Goal: Task Accomplishment & Management: Manage account settings

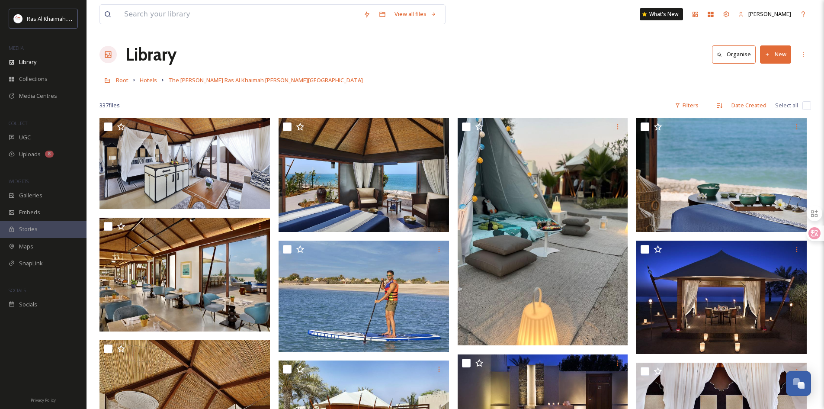
scroll to position [1946, 0]
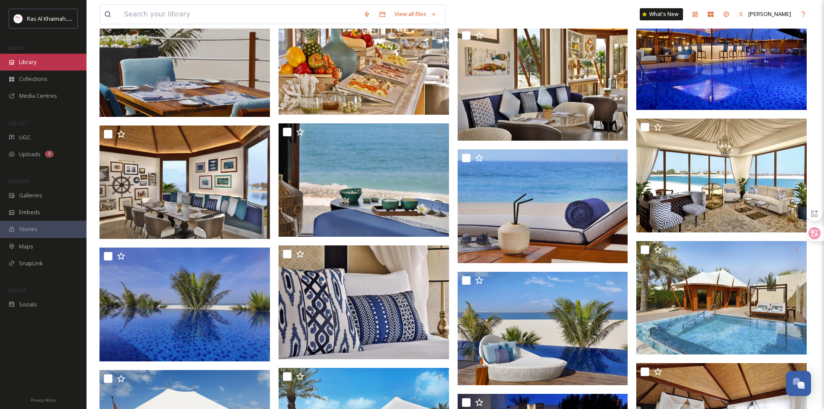
click at [34, 65] on span "Library" at bounding box center [27, 62] width 17 height 8
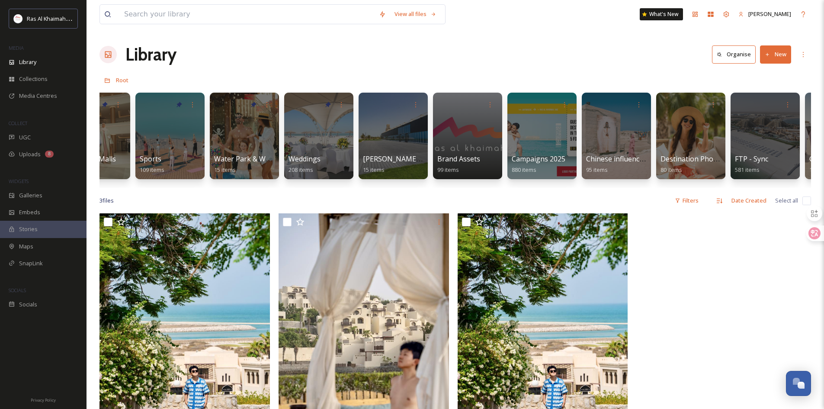
scroll to position [0, 823]
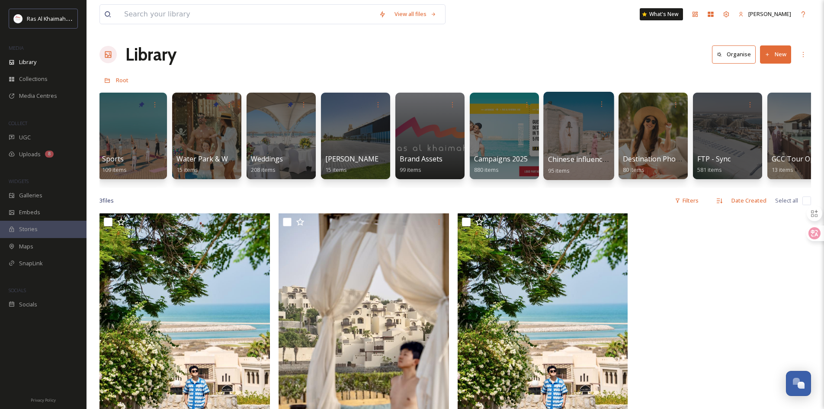
click at [574, 146] on div at bounding box center [578, 136] width 71 height 88
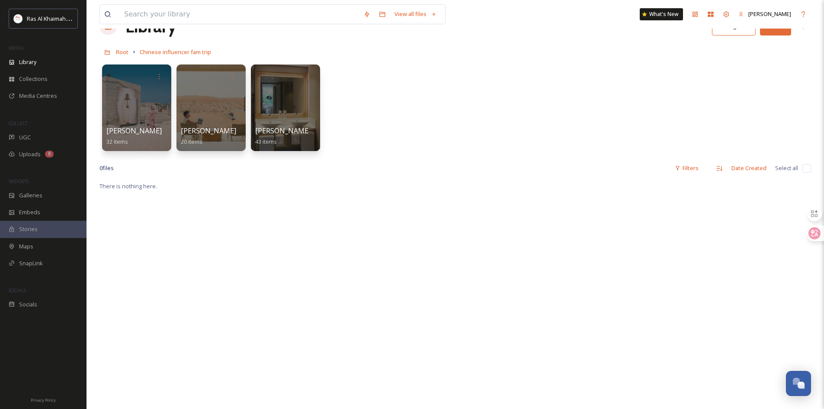
scroll to position [43, 0]
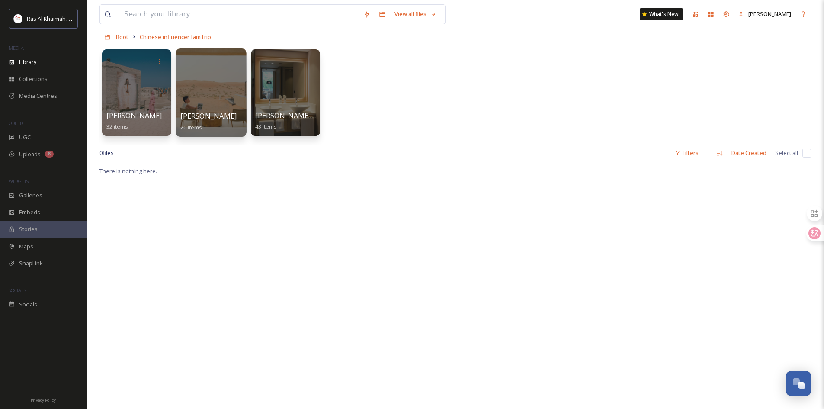
click at [231, 102] on div at bounding box center [211, 92] width 71 height 88
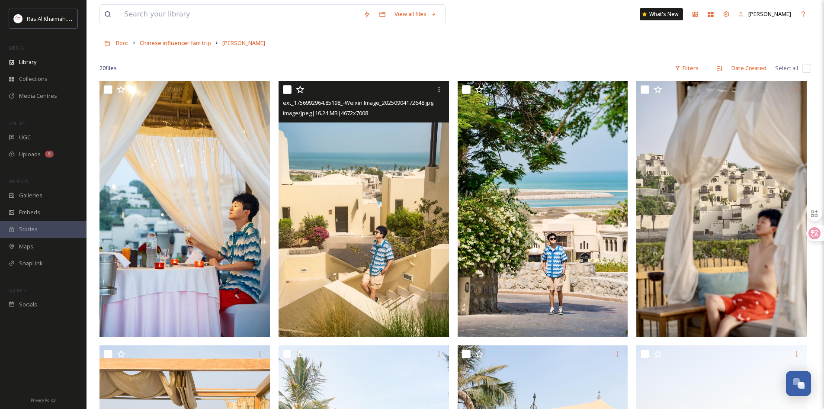
scroll to position [173, 0]
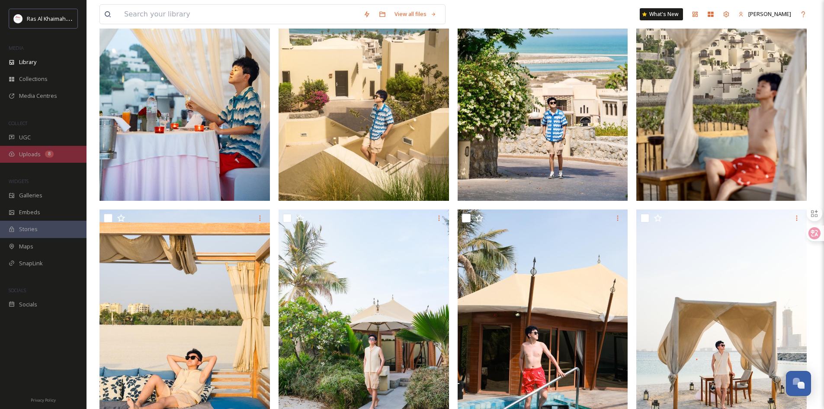
click at [41, 151] on div "Uploads 8" at bounding box center [43, 154] width 87 height 17
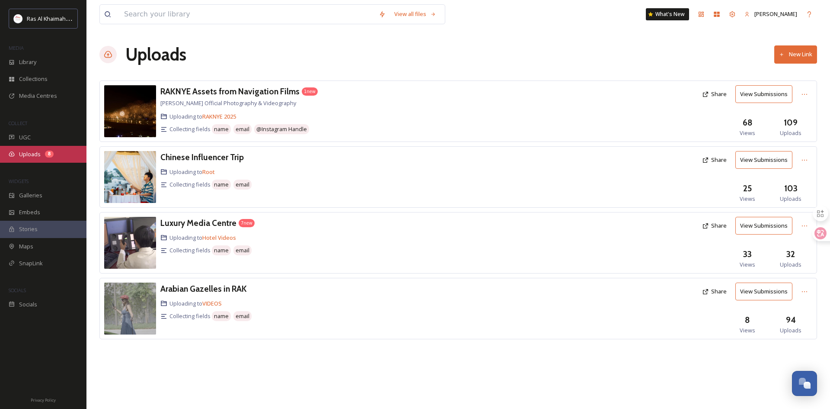
click at [32, 148] on div "Uploads 8" at bounding box center [43, 154] width 87 height 17
click at [51, 60] on div "Library" at bounding box center [43, 62] width 87 height 17
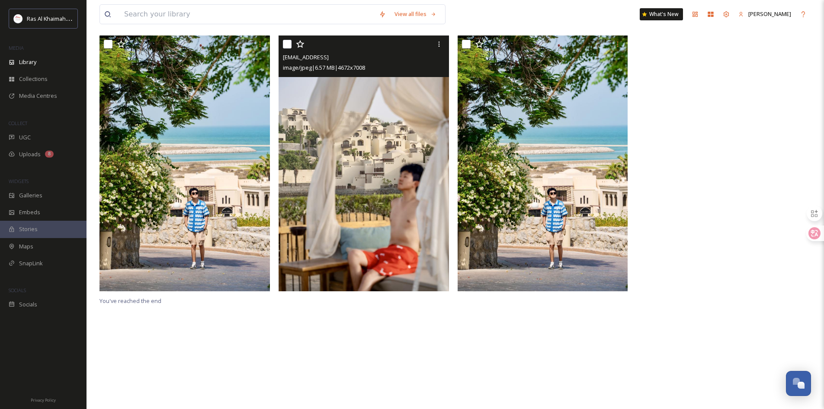
scroll to position [180, 0]
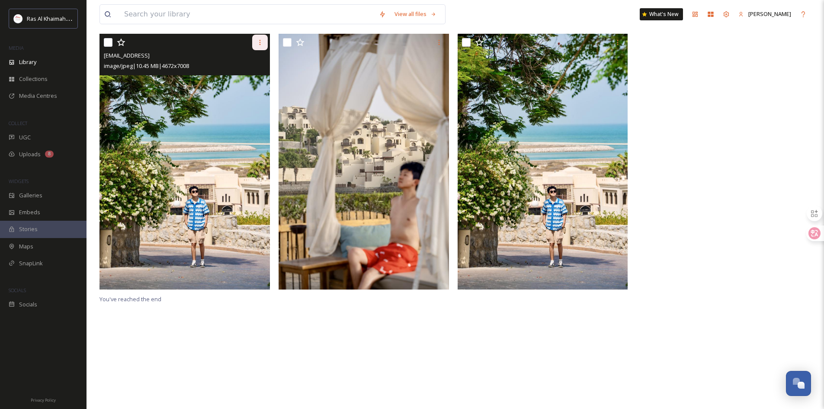
click at [261, 45] on div at bounding box center [260, 43] width 16 height 16
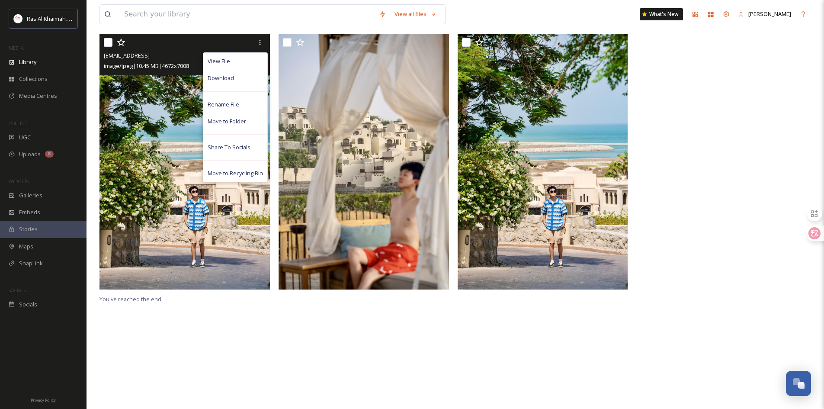
drag, startPoint x: 244, startPoint y: 178, endPoint x: 364, endPoint y: 129, distance: 130.2
click at [243, 177] on span "Move to Recycling Bin" at bounding box center [235, 173] width 55 height 8
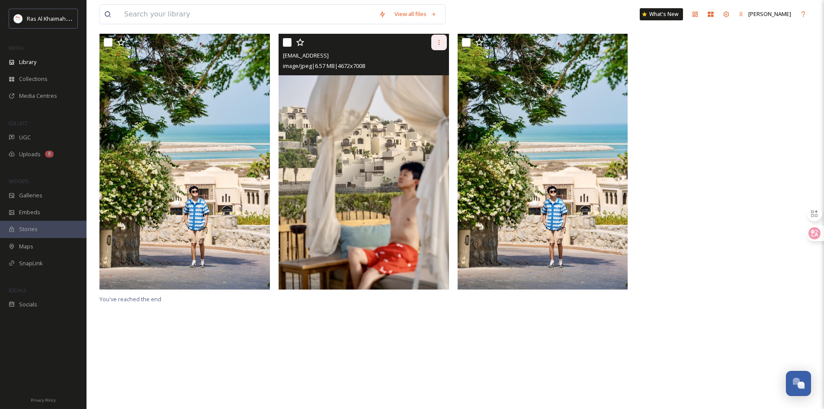
click at [436, 46] on icon at bounding box center [439, 42] width 7 height 7
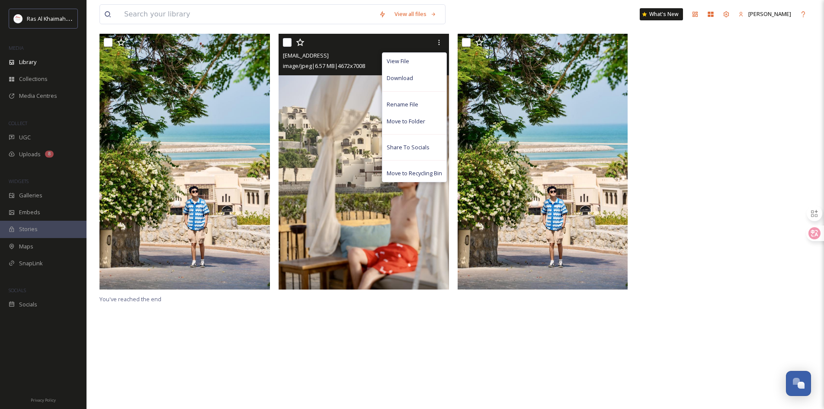
drag, startPoint x: 412, startPoint y: 174, endPoint x: 433, endPoint y: 174, distance: 20.3
click at [412, 175] on div "Move to Recycling Bin" at bounding box center [414, 173] width 64 height 17
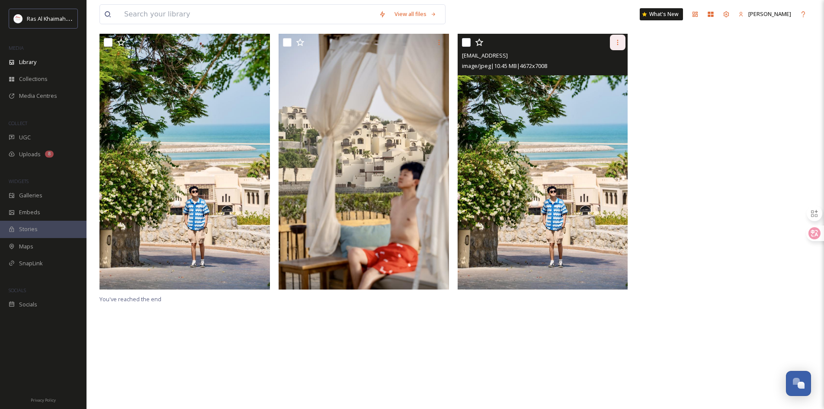
click at [614, 46] on icon at bounding box center [617, 42] width 7 height 7
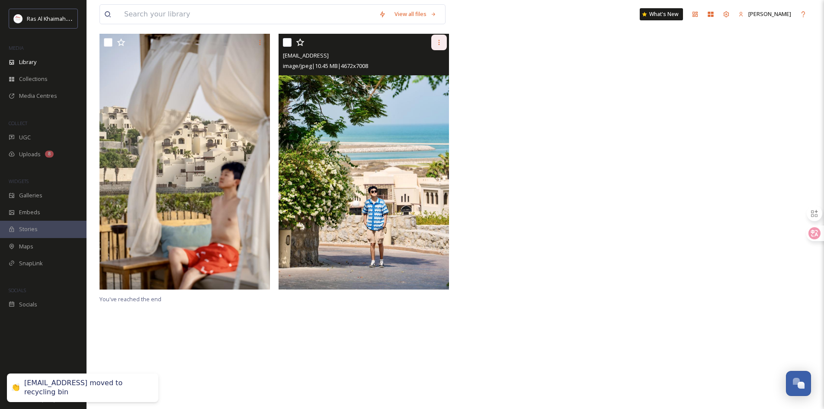
click at [439, 46] on icon at bounding box center [439, 42] width 7 height 7
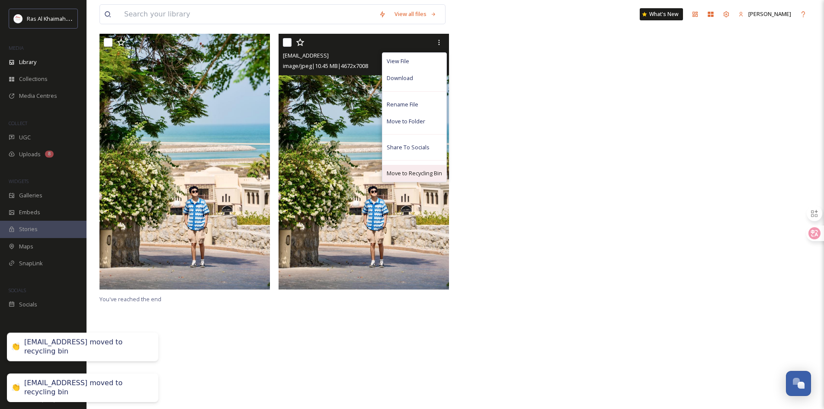
click at [404, 175] on div "Move to Recycling Bin" at bounding box center [414, 173] width 64 height 17
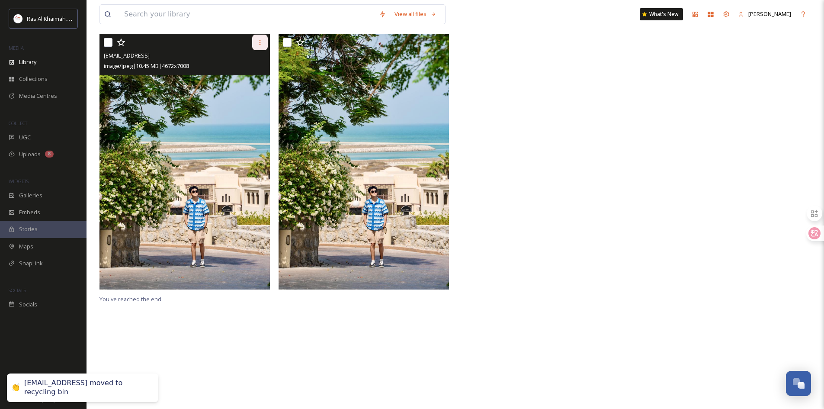
click at [256, 45] on div at bounding box center [260, 43] width 16 height 16
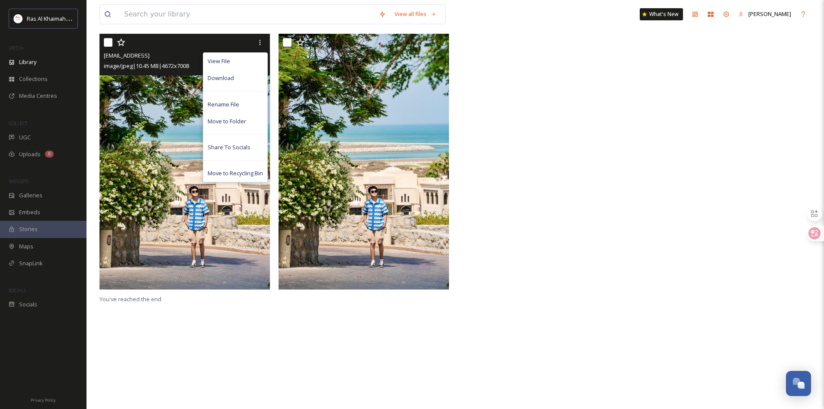
click at [227, 176] on span "Move to Recycling Bin" at bounding box center [235, 173] width 55 height 8
